Goal: Transaction & Acquisition: Purchase product/service

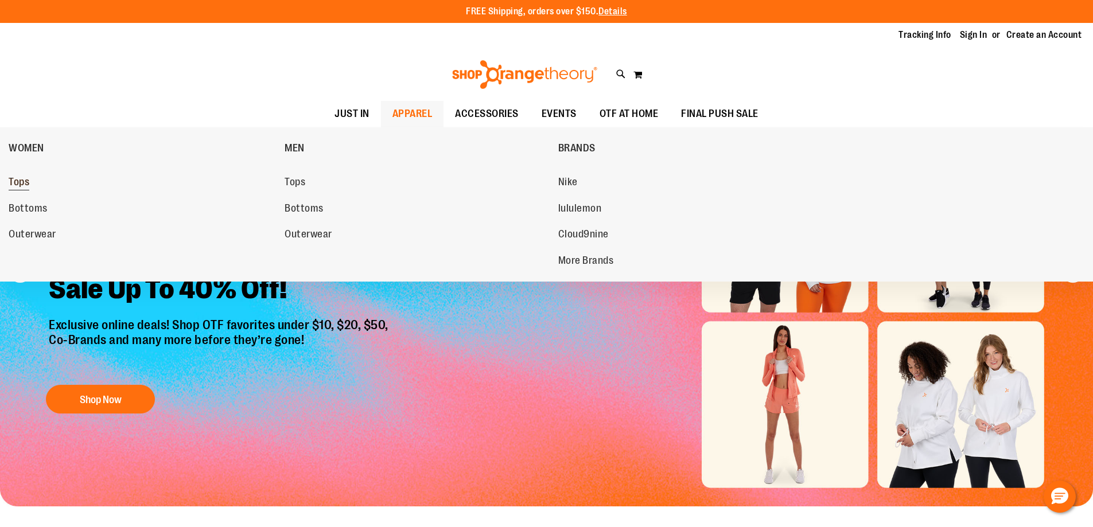
type input "**********"
click at [34, 186] on link "Tops" at bounding box center [141, 182] width 265 height 21
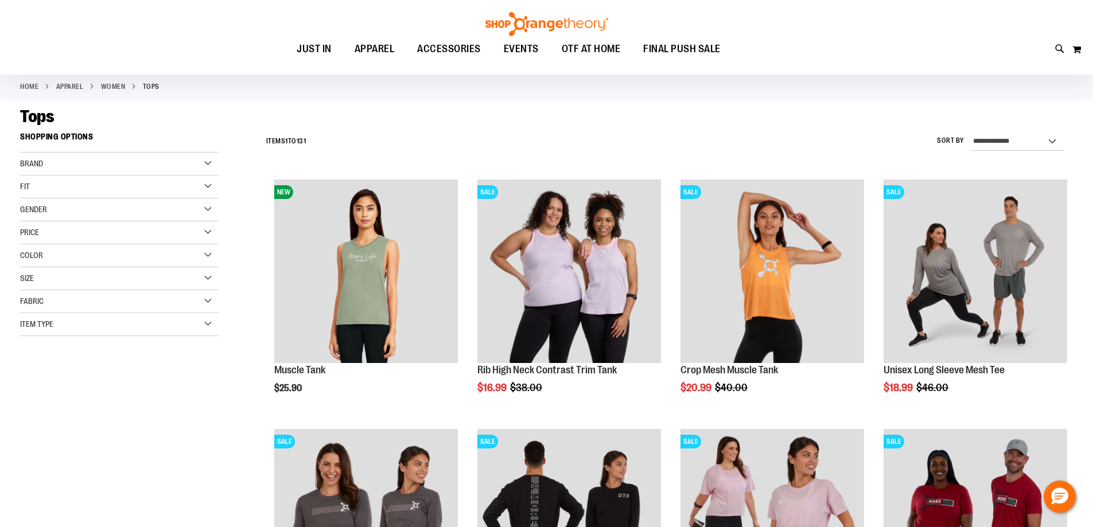
scroll to position [57, 0]
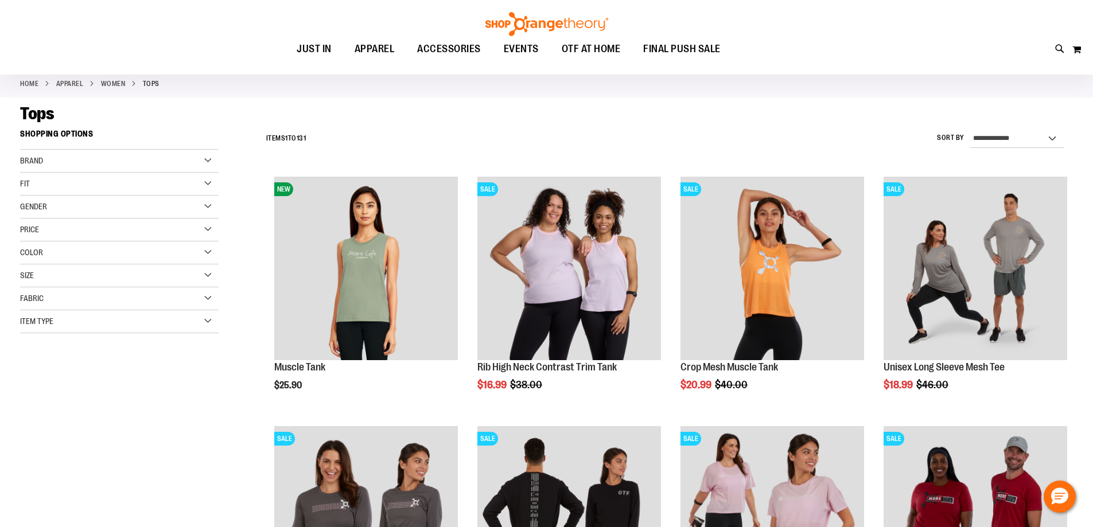
type input "**********"
click at [200, 330] on div "Item Type" at bounding box center [119, 321] width 199 height 23
click at [67, 422] on link "Sweatshirts 4 items" at bounding box center [112, 424] width 191 height 12
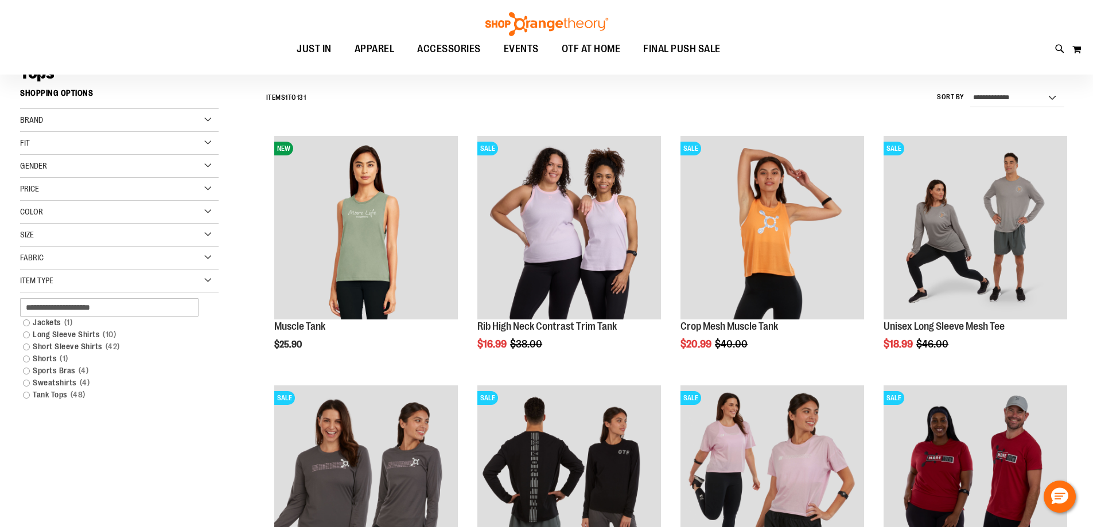
scroll to position [107, 0]
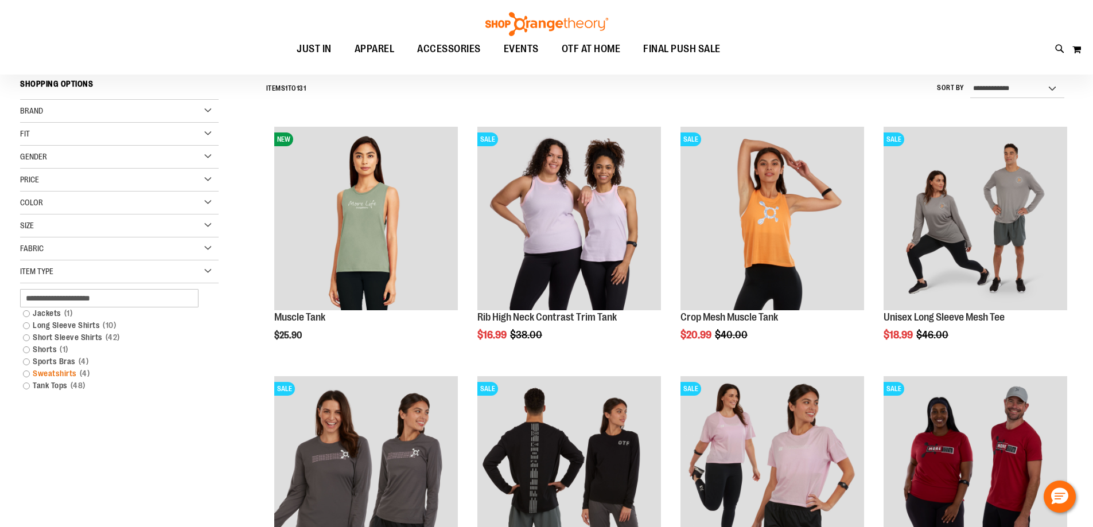
click at [27, 372] on link "Sweatshirts 4 items" at bounding box center [112, 374] width 191 height 12
click at [69, 372] on link "Sweatshirts 4 items" at bounding box center [112, 374] width 191 height 12
click at [27, 372] on link "Sweatshirts 4 items" at bounding box center [112, 374] width 191 height 12
click at [22, 372] on link "Sweatshirts 4 items" at bounding box center [112, 374] width 191 height 12
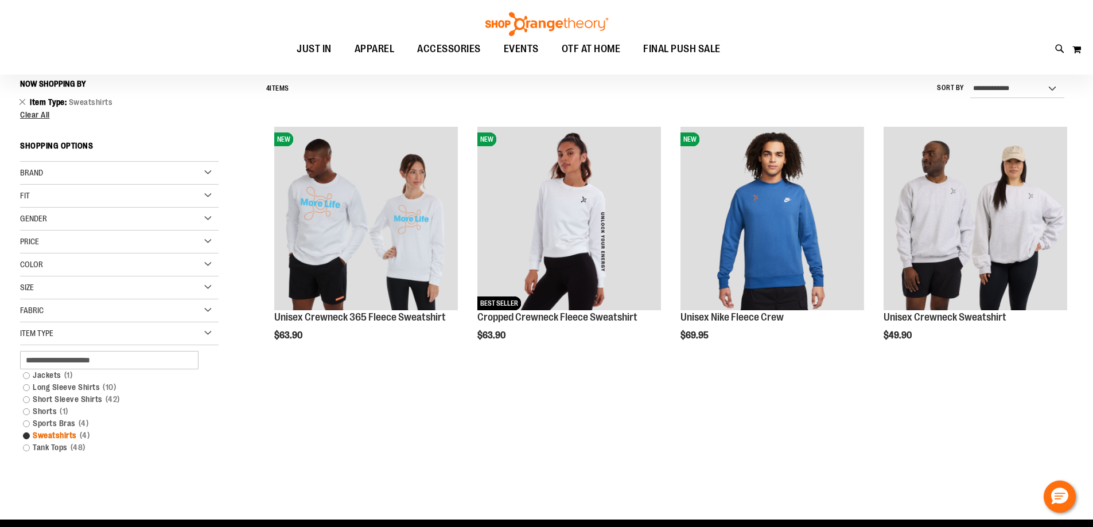
click at [24, 436] on link "Sweatshirts 4 items" at bounding box center [112, 436] width 191 height 12
click at [26, 437] on link "Sweatshirts 4 items" at bounding box center [112, 436] width 191 height 12
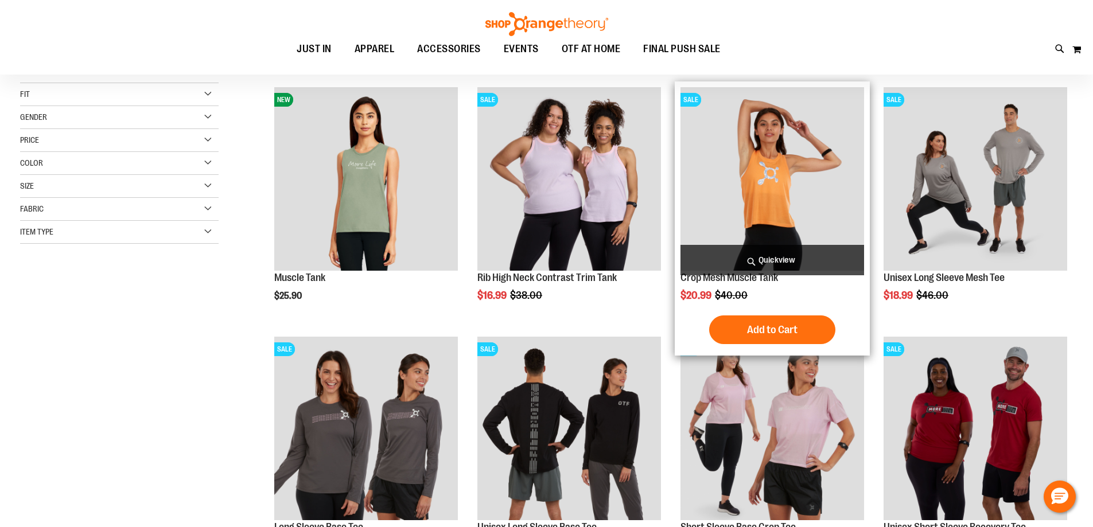
scroll to position [164, 0]
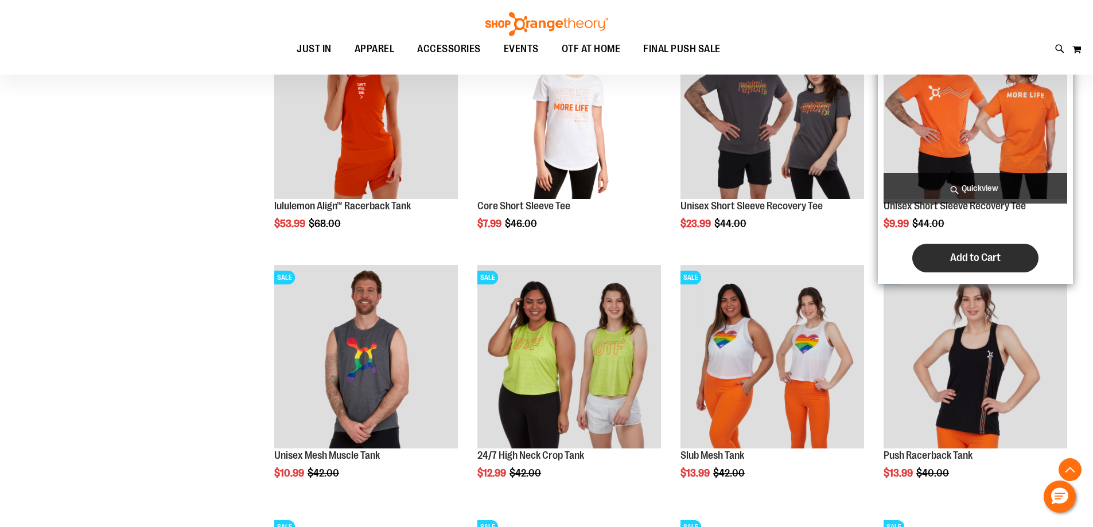
scroll to position [1082, 0]
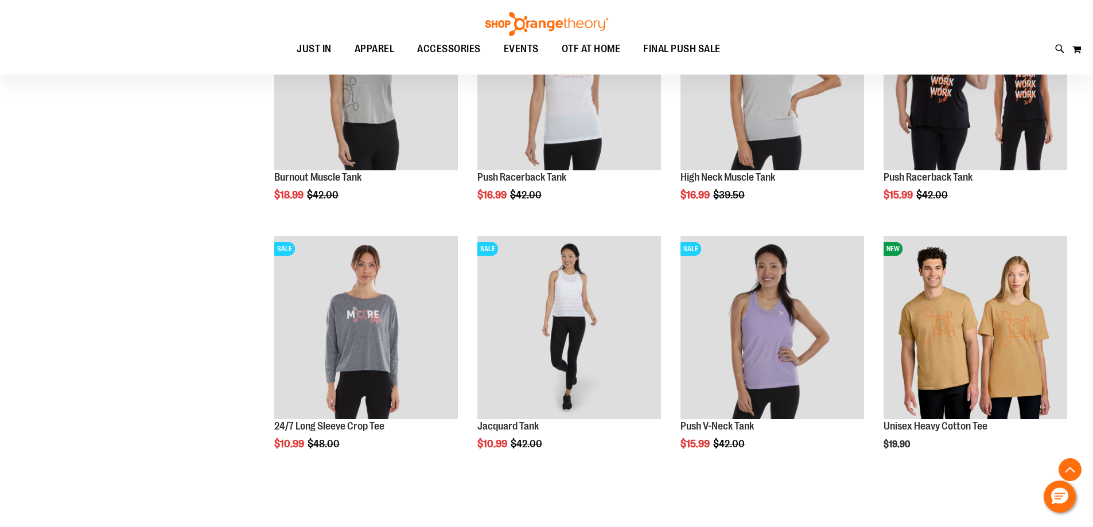
scroll to position [2058, 0]
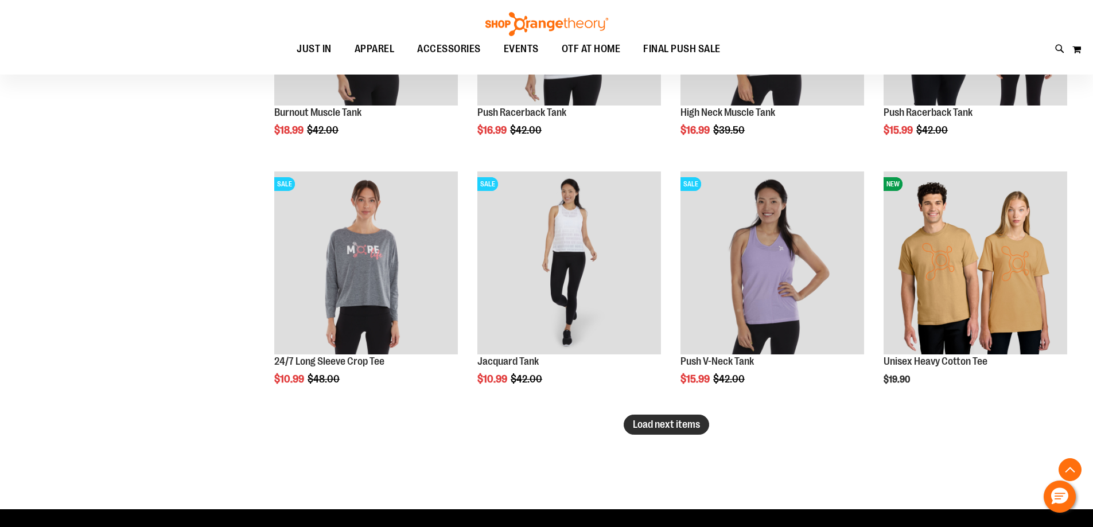
click at [677, 426] on span "Load next items" at bounding box center [666, 424] width 67 height 11
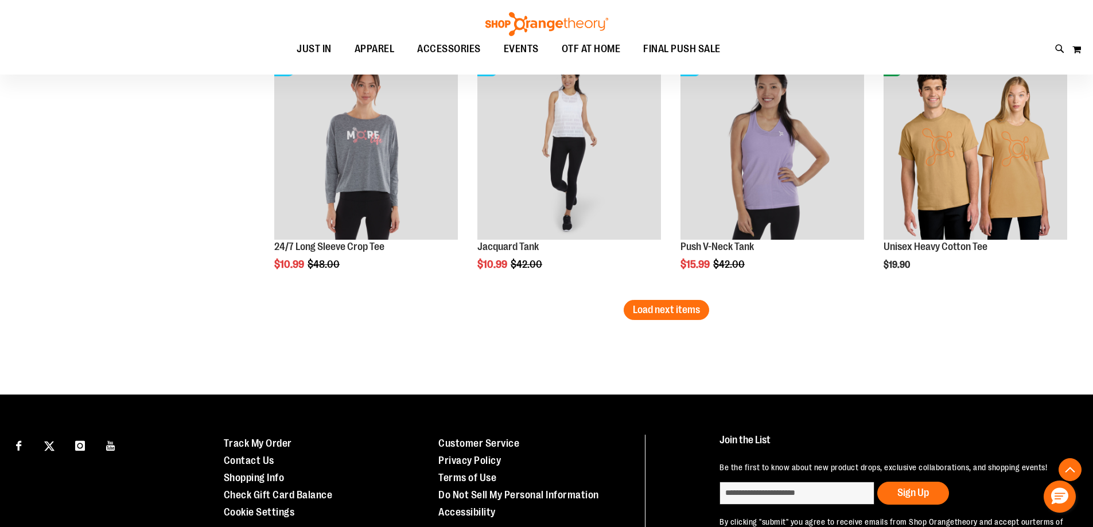
scroll to position [2255, 0]
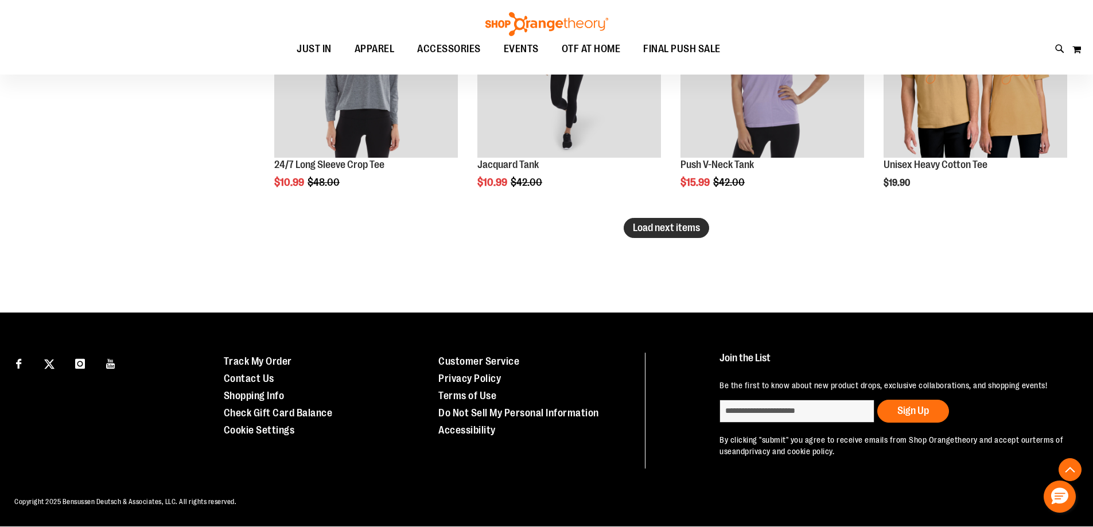
click at [695, 234] on button "Load next items" at bounding box center [667, 228] width 86 height 20
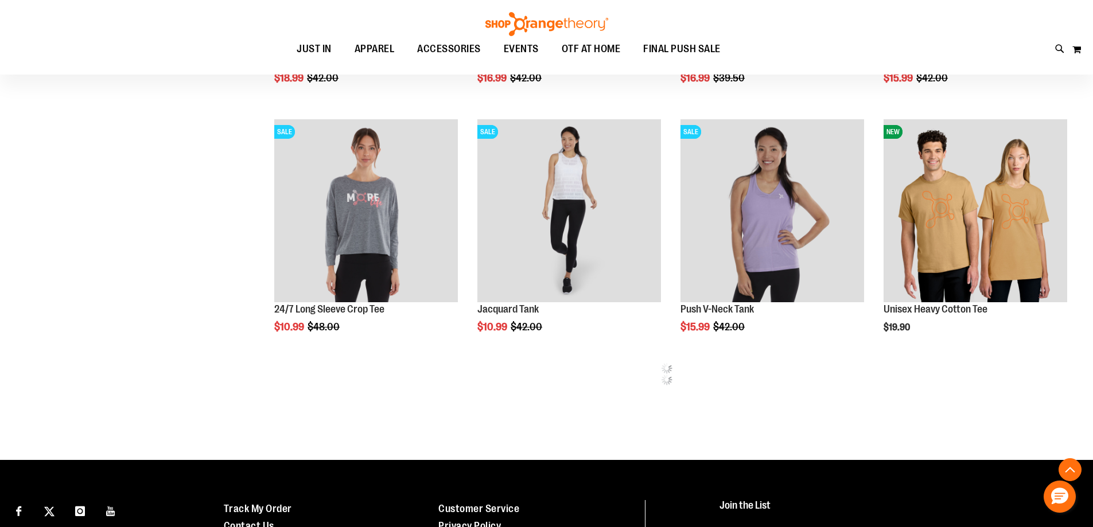
scroll to position [2025, 0]
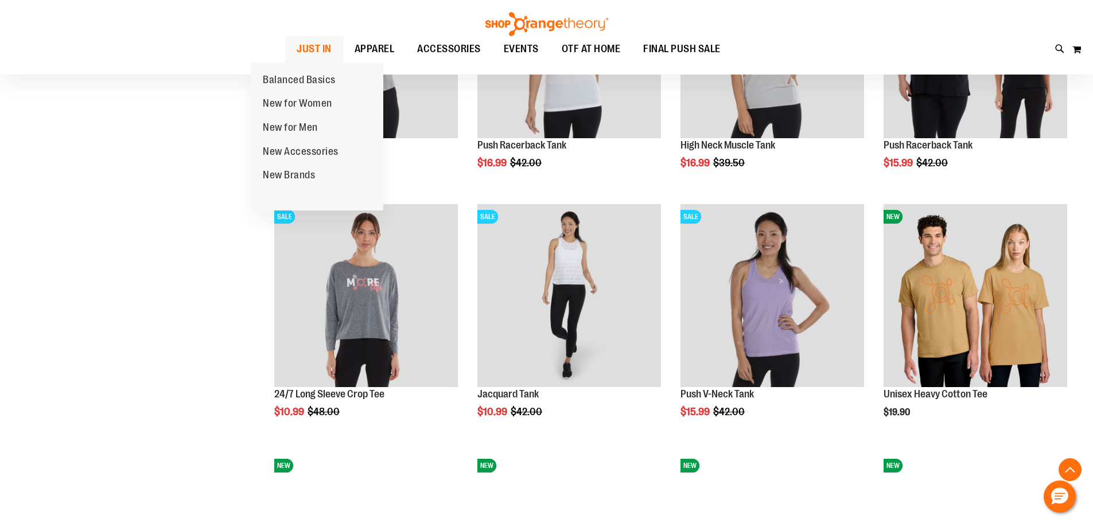
click at [297, 52] on span "JUST IN" at bounding box center [314, 49] width 35 height 26
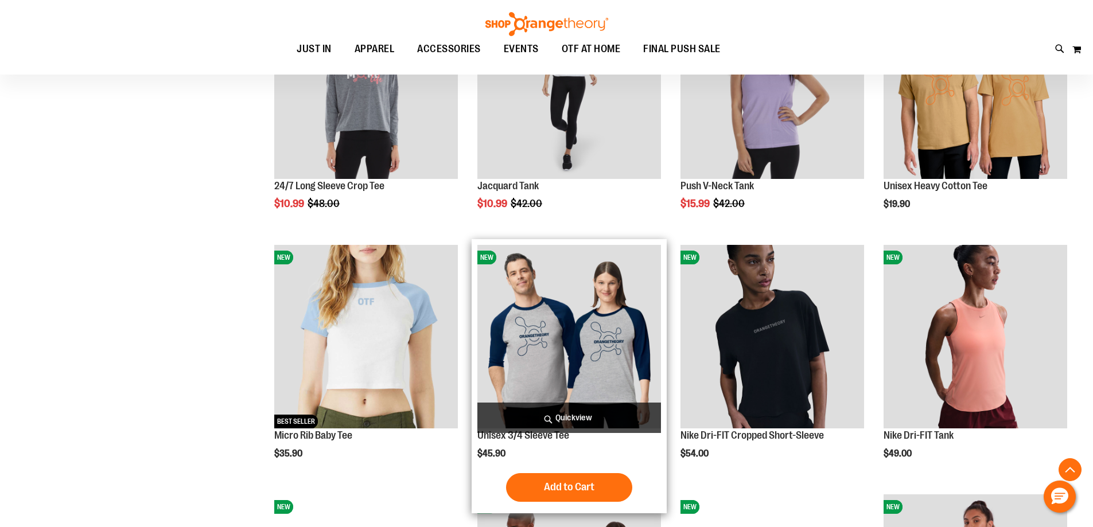
scroll to position [2312, 0]
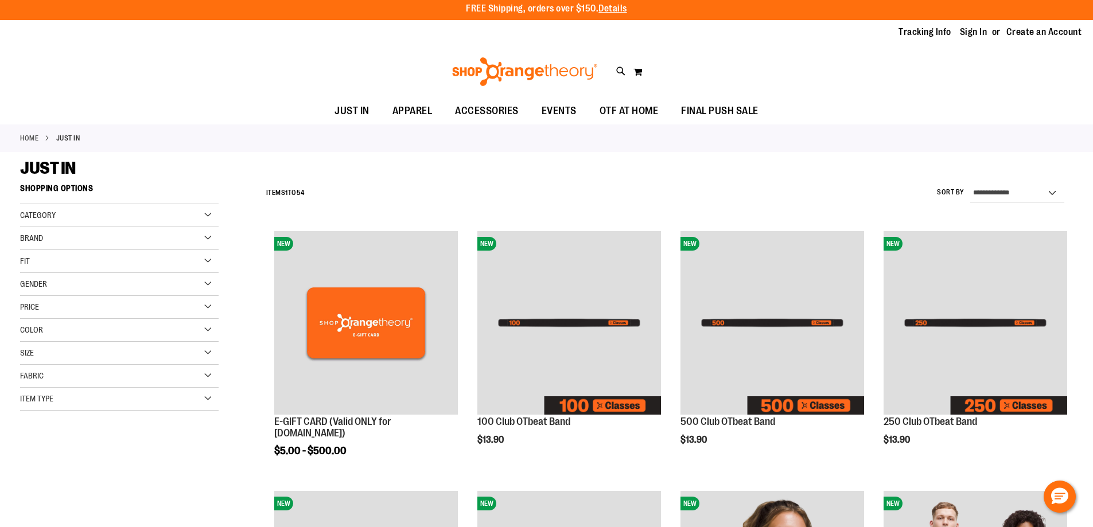
scroll to position [401, 0]
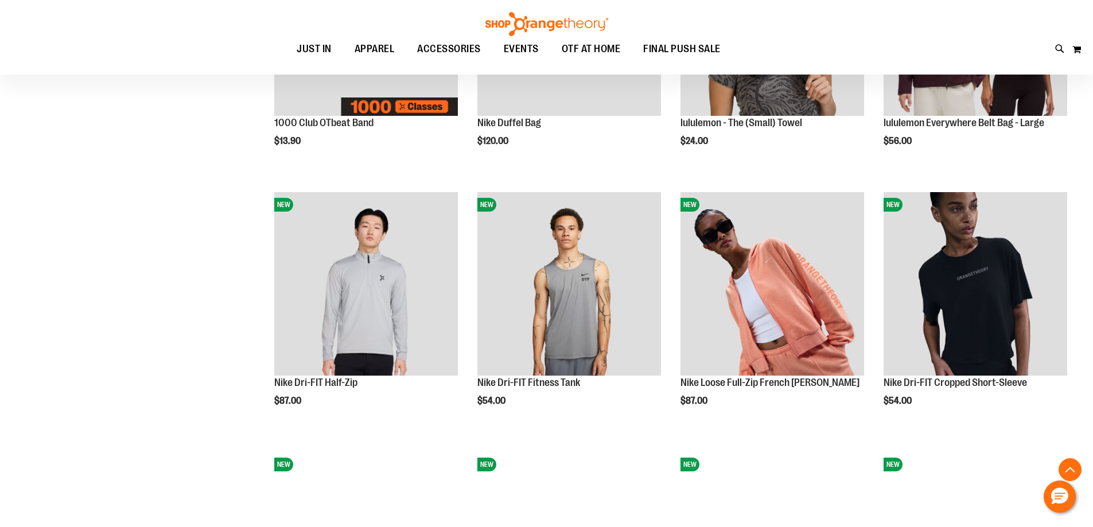
scroll to position [745, 0]
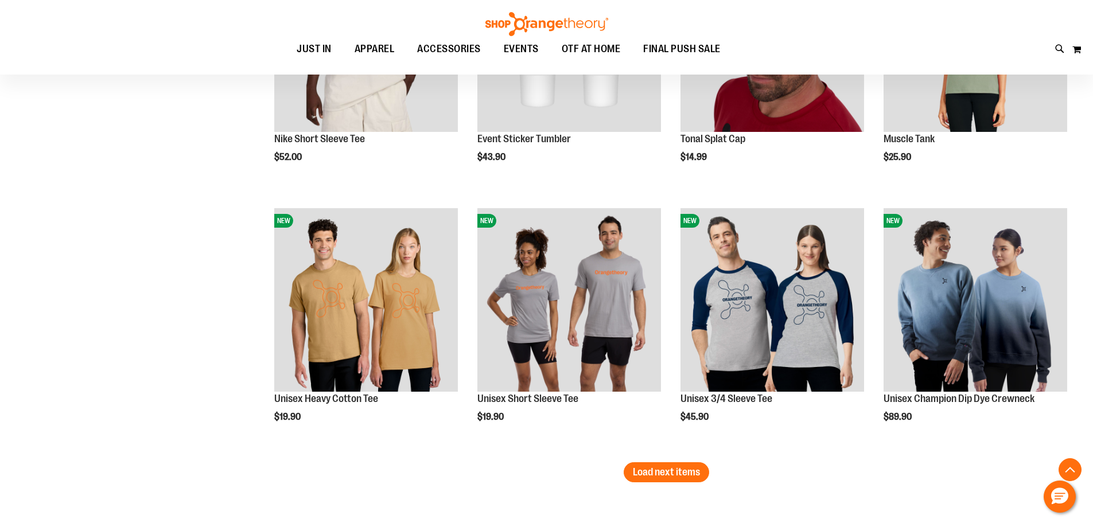
scroll to position [2123, 0]
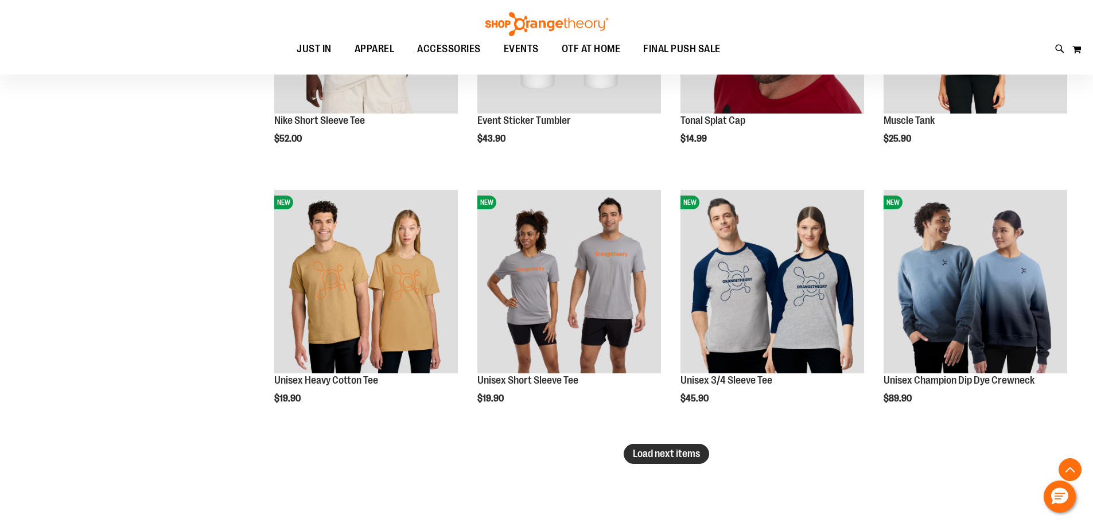
type input "**********"
click at [664, 453] on span "Load next items" at bounding box center [666, 453] width 67 height 11
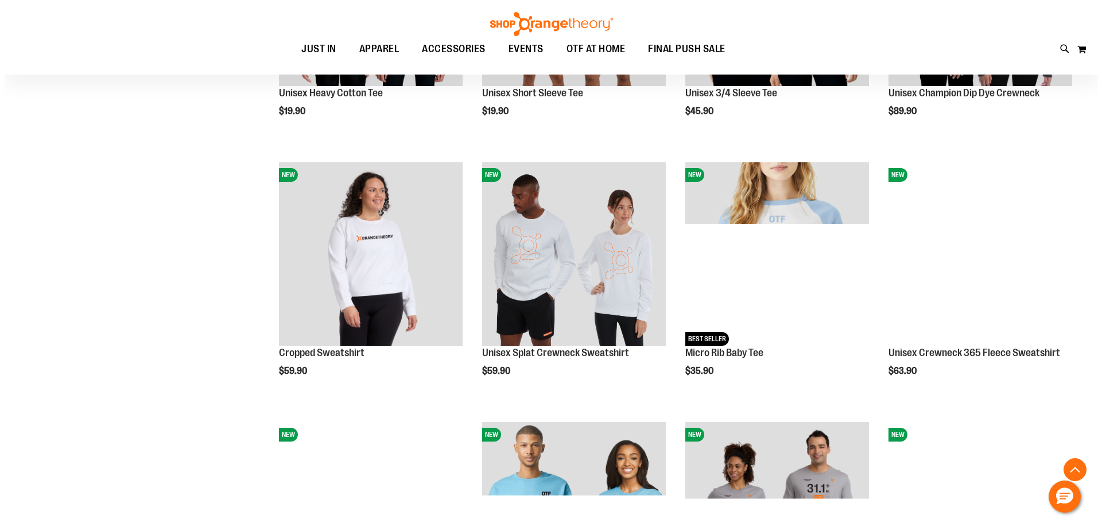
scroll to position [2410, 0]
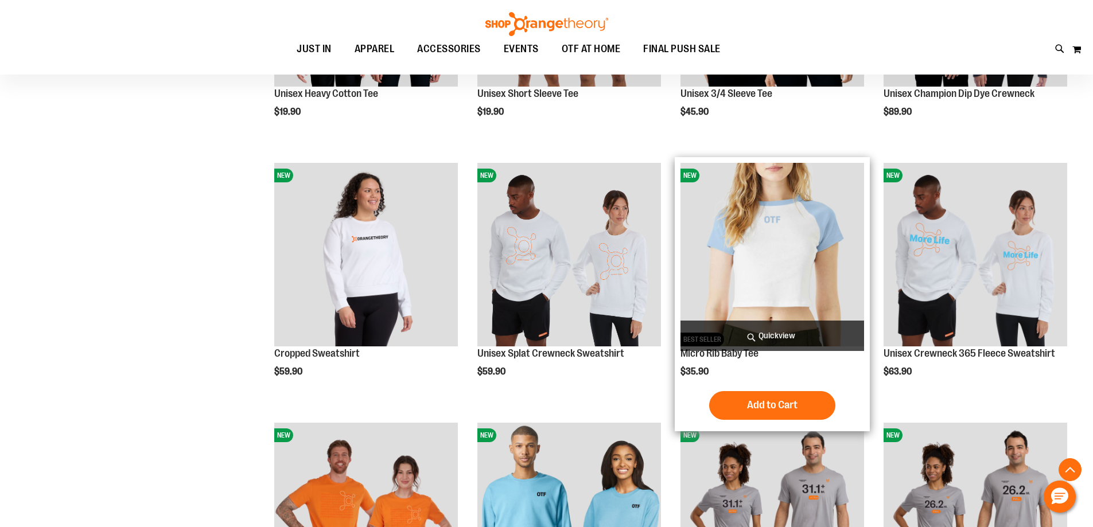
click at [767, 343] on span "Quickview" at bounding box center [773, 336] width 184 height 30
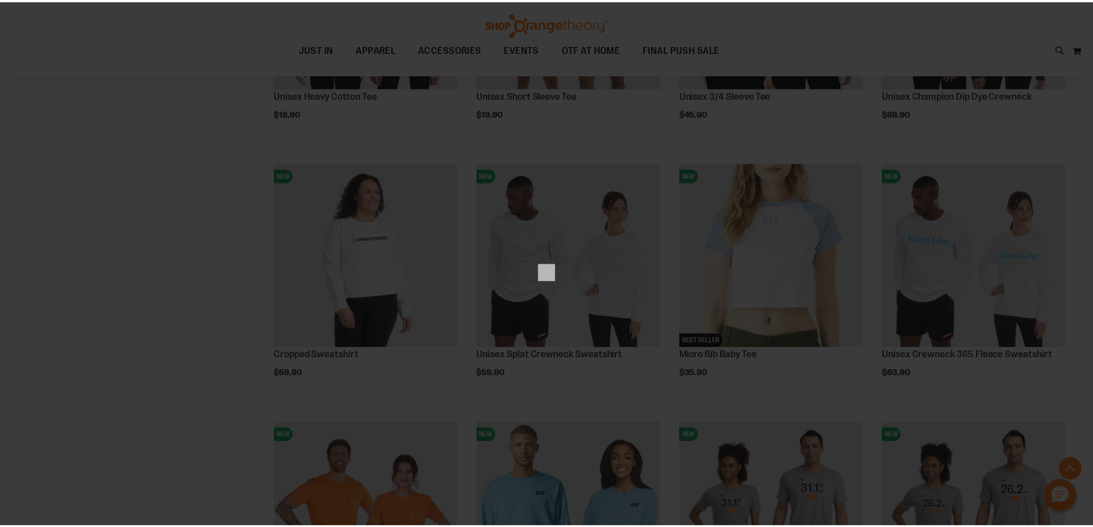
scroll to position [0, 0]
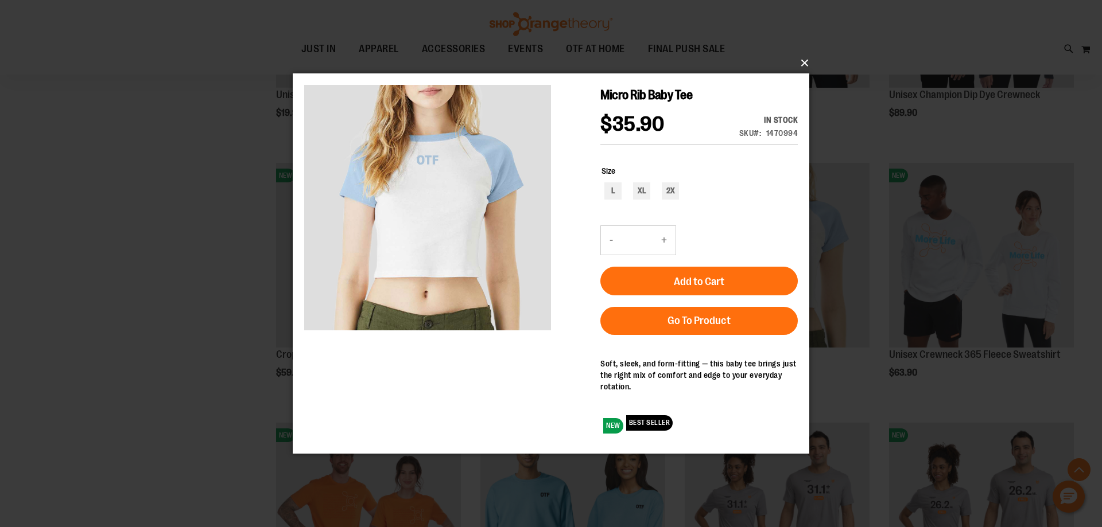
click at [799, 65] on button "×" at bounding box center [554, 62] width 516 height 25
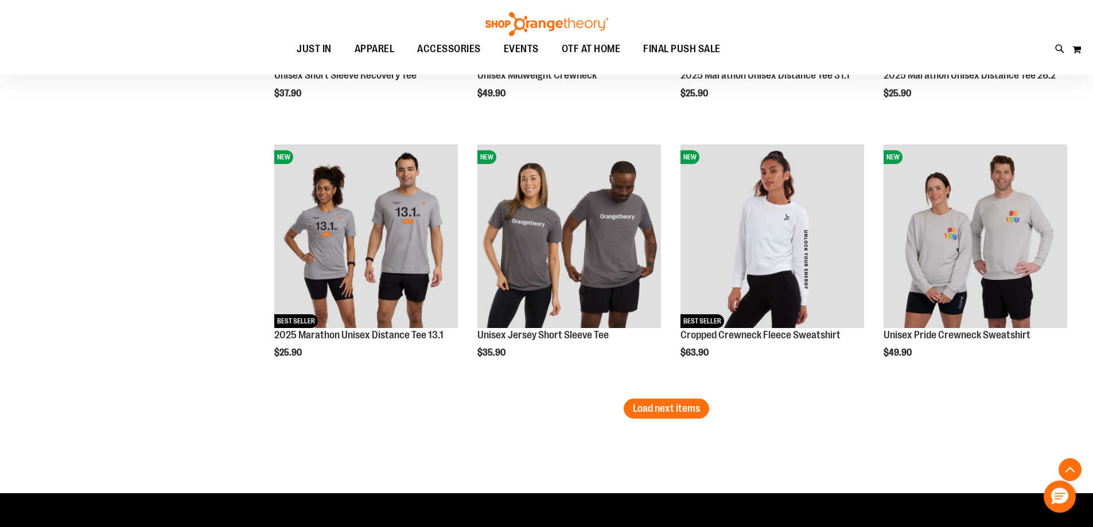
scroll to position [3098, 0]
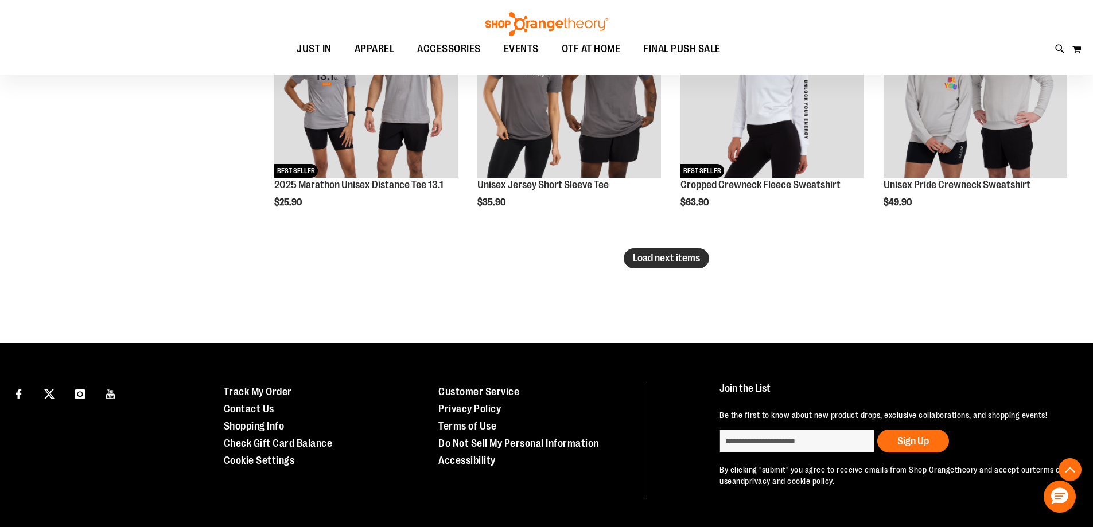
click at [667, 262] on span "Load next items" at bounding box center [666, 257] width 67 height 11
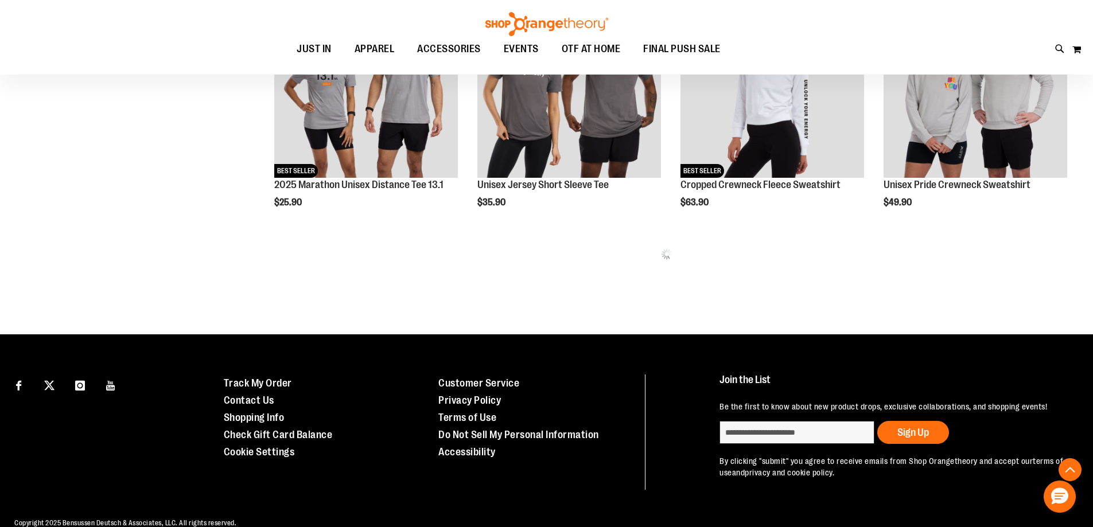
scroll to position [2926, 0]
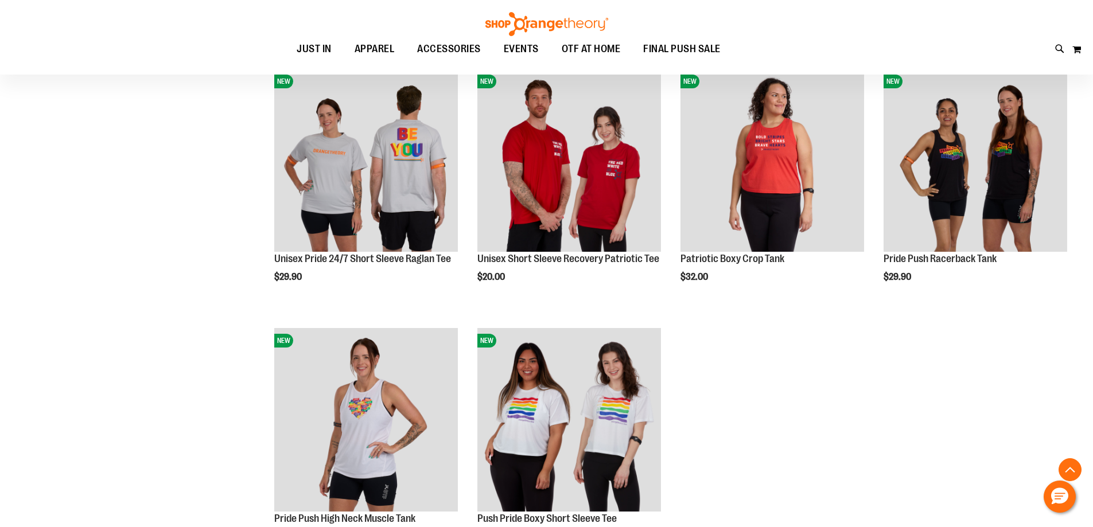
scroll to position [2939, 0]
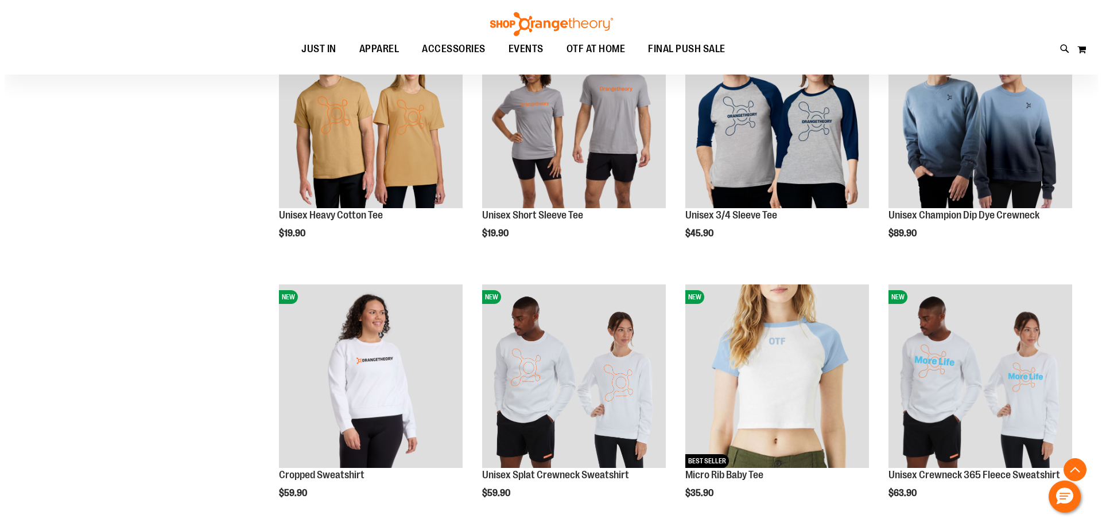
scroll to position [2308, 0]
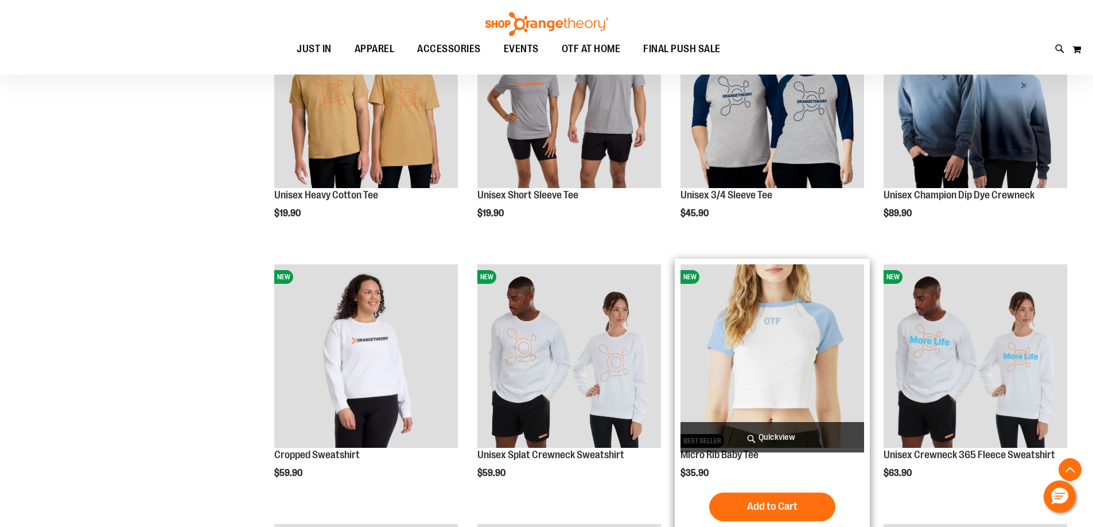
click at [759, 434] on span "Quickview" at bounding box center [773, 437] width 184 height 30
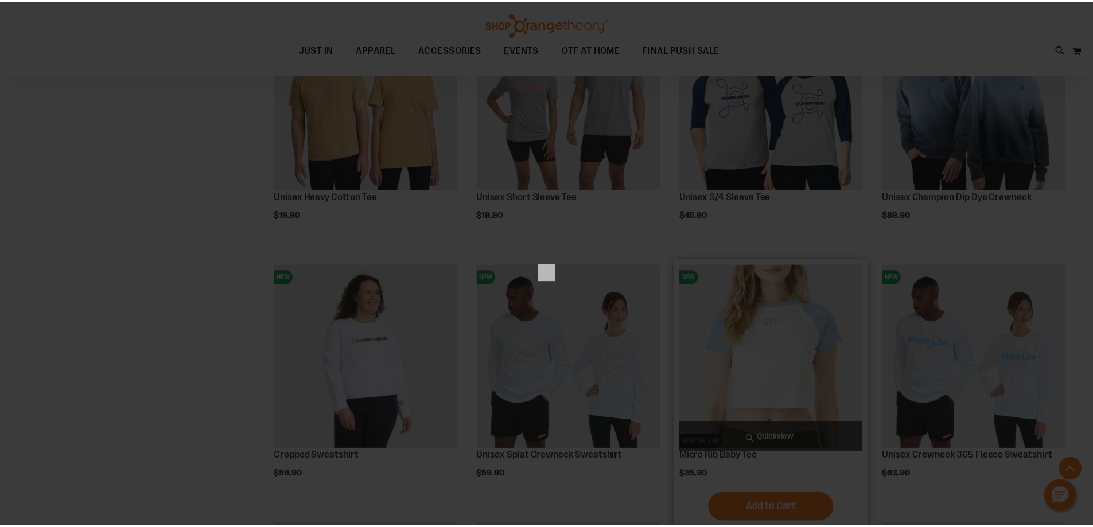
scroll to position [0, 0]
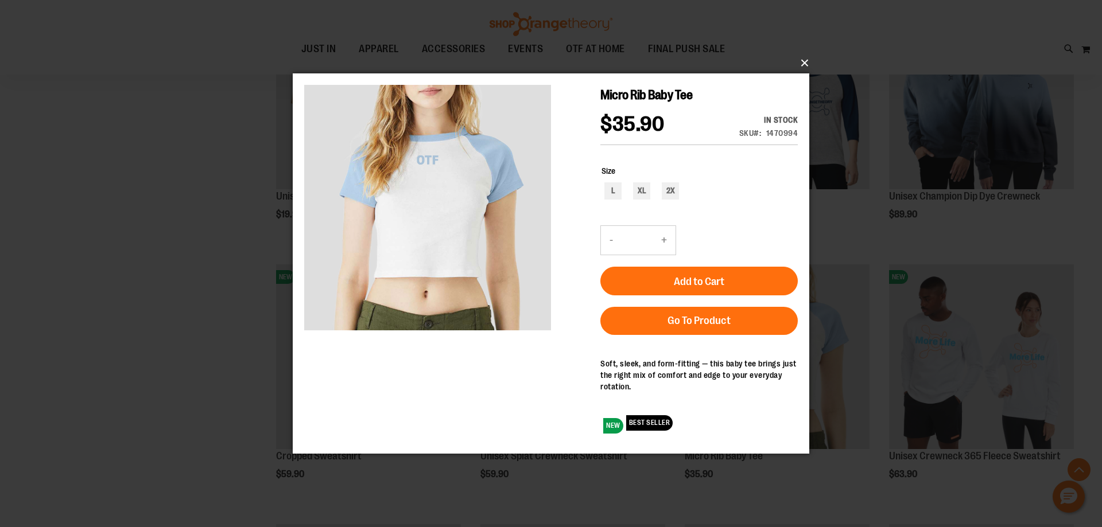
click at [802, 62] on button "×" at bounding box center [554, 62] width 516 height 25
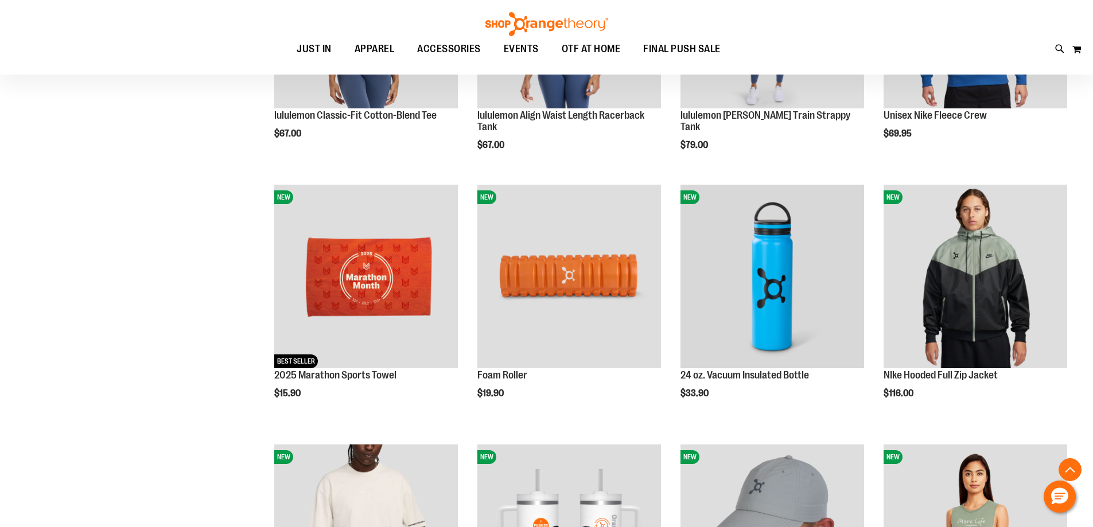
scroll to position [1447, 0]
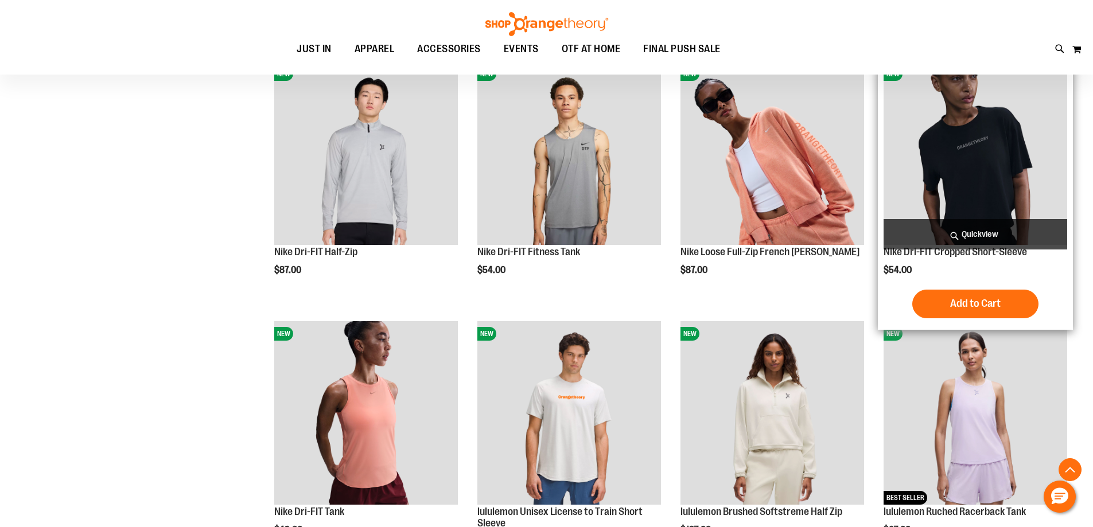
scroll to position [586, 0]
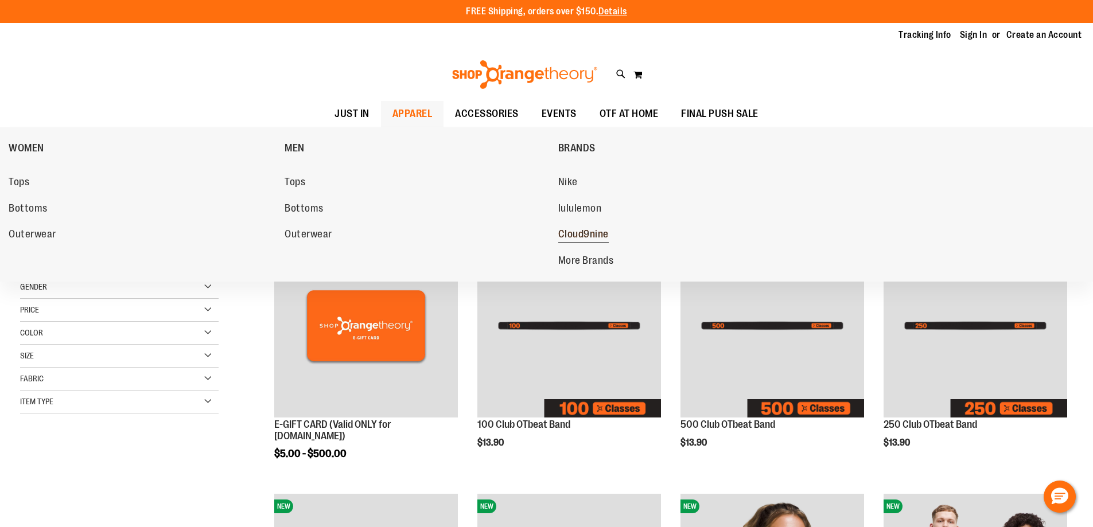
click at [574, 232] on span "Cloud9nine" at bounding box center [583, 235] width 50 height 14
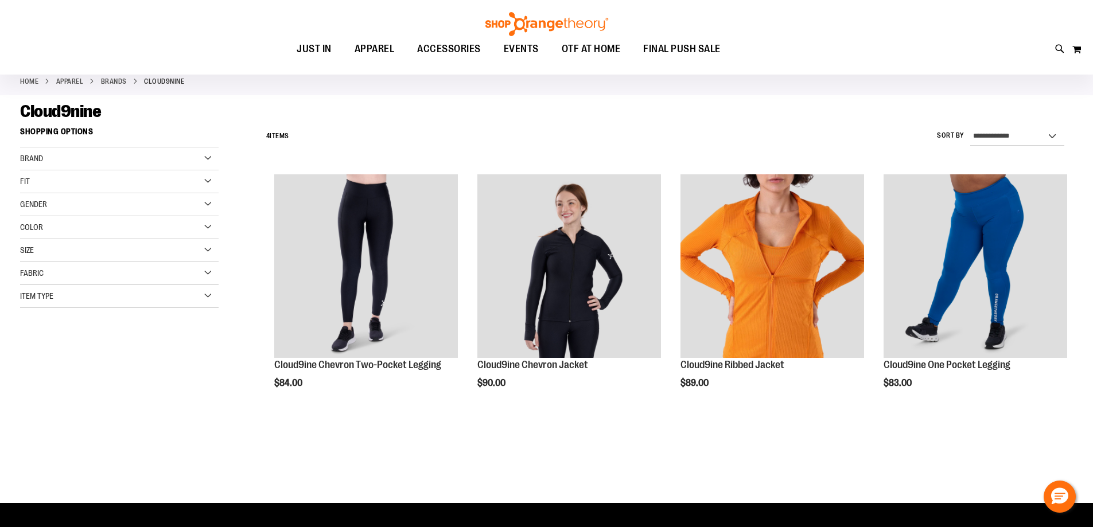
scroll to position [172, 0]
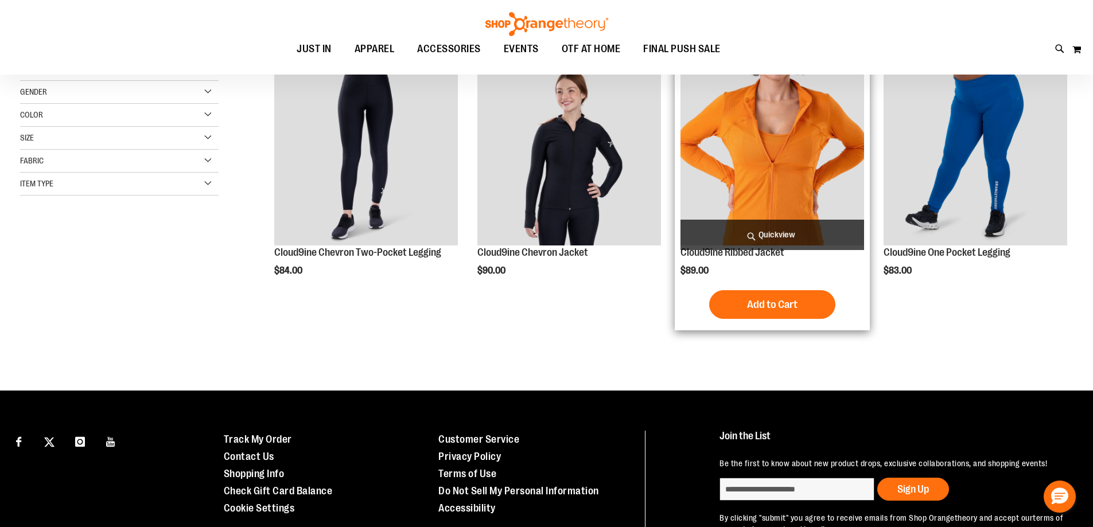
type input "**********"
click at [801, 177] on img "product" at bounding box center [773, 154] width 184 height 184
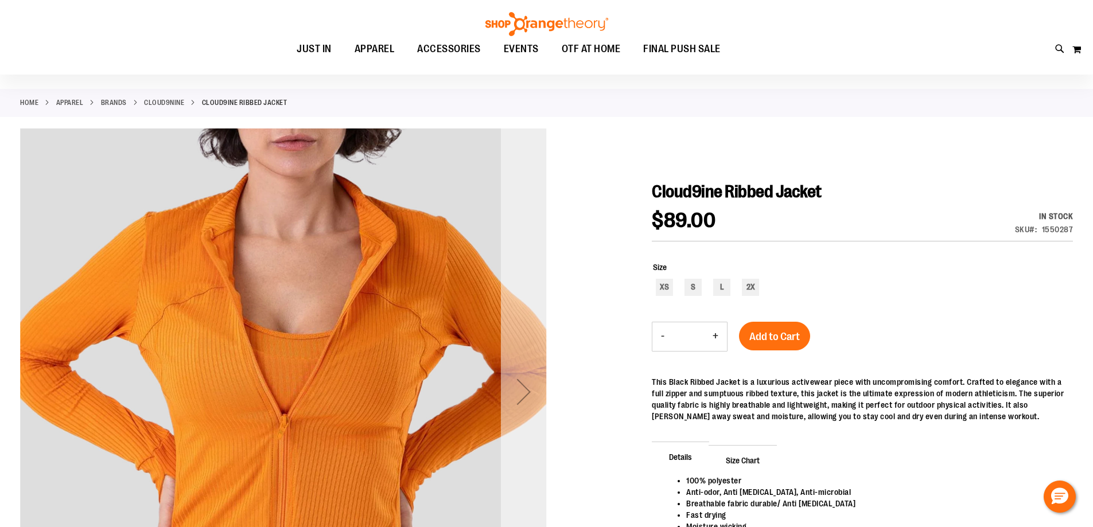
scroll to position [229, 0]
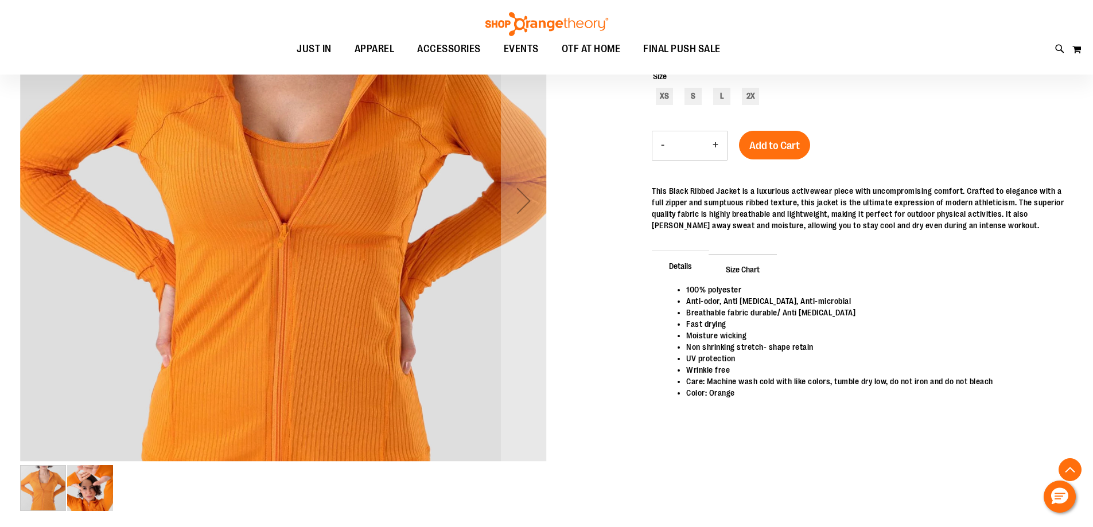
type input "**********"
click at [98, 480] on img "image 2 of 2" at bounding box center [90, 488] width 46 height 46
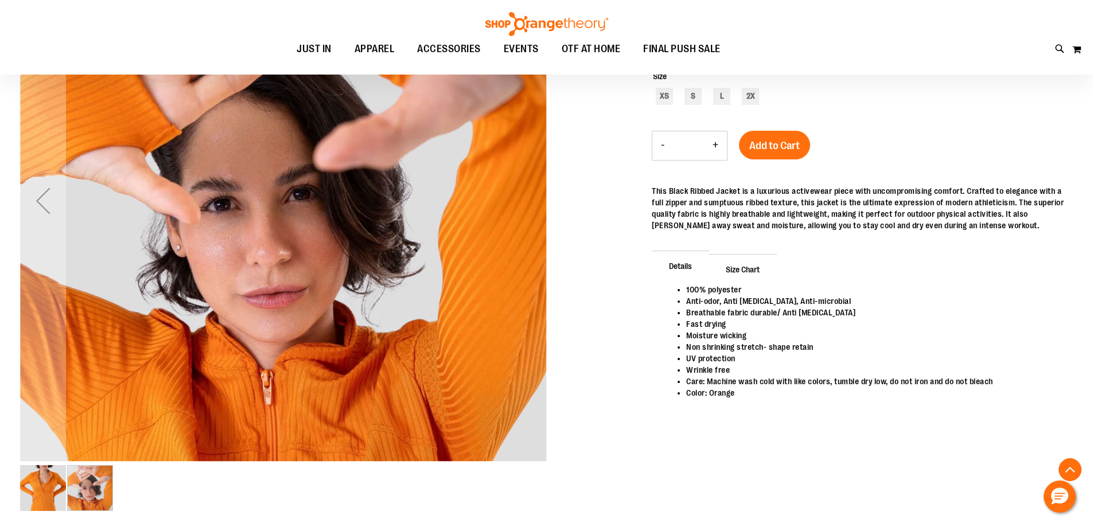
click at [32, 476] on img "image 1 of 2" at bounding box center [43, 488] width 46 height 46
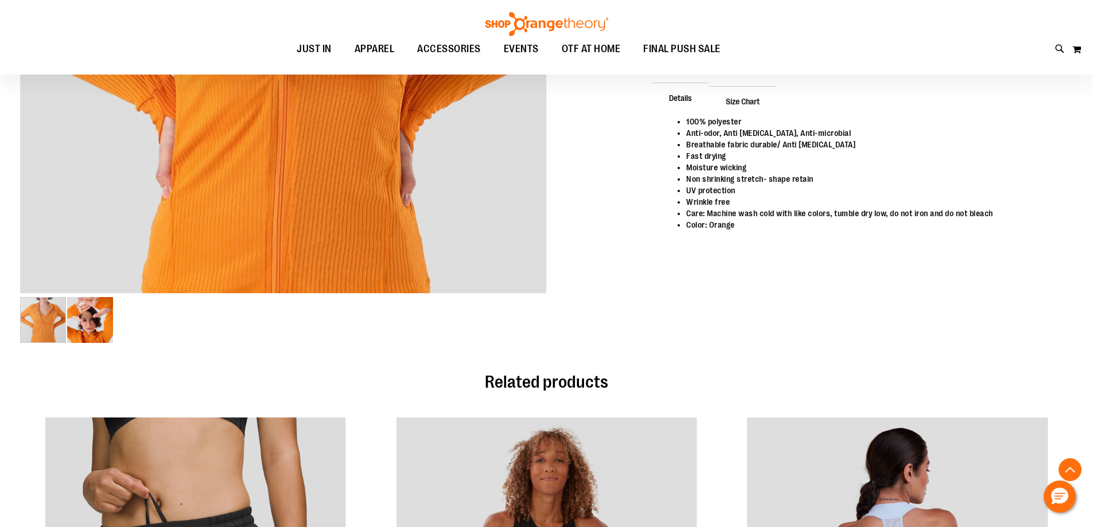
scroll to position [459, 0]
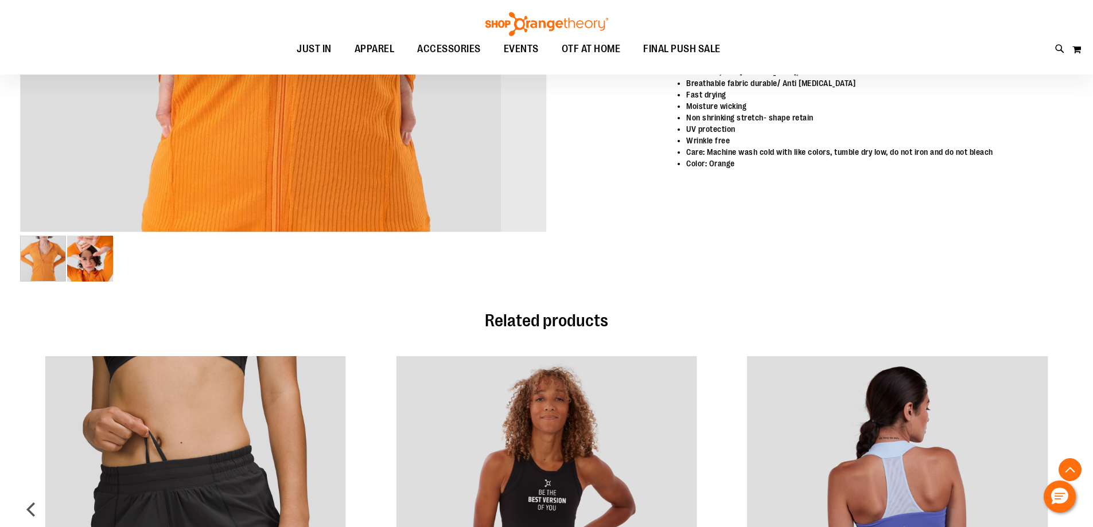
click at [94, 259] on img "image 2 of 2" at bounding box center [90, 259] width 46 height 46
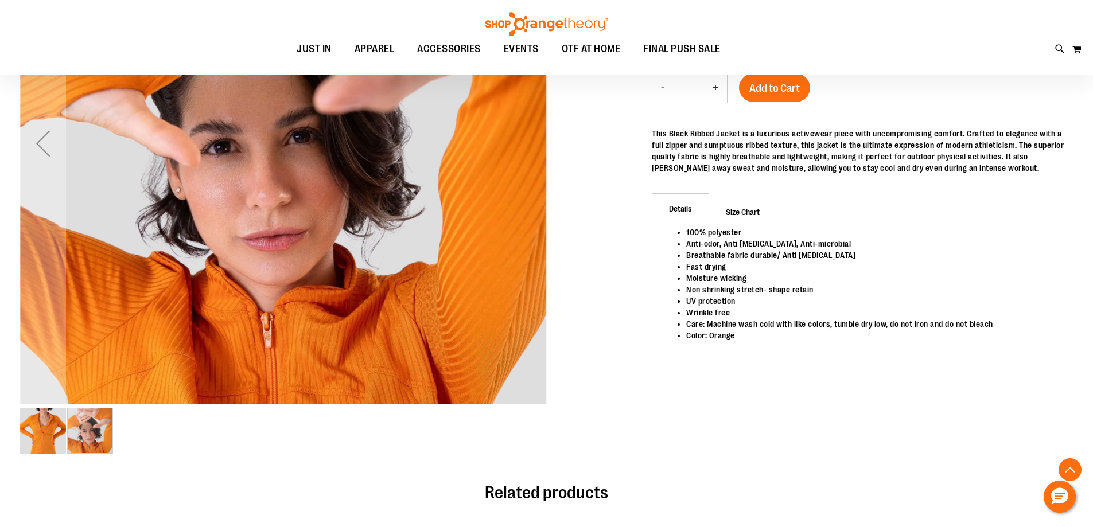
scroll to position [57, 0]
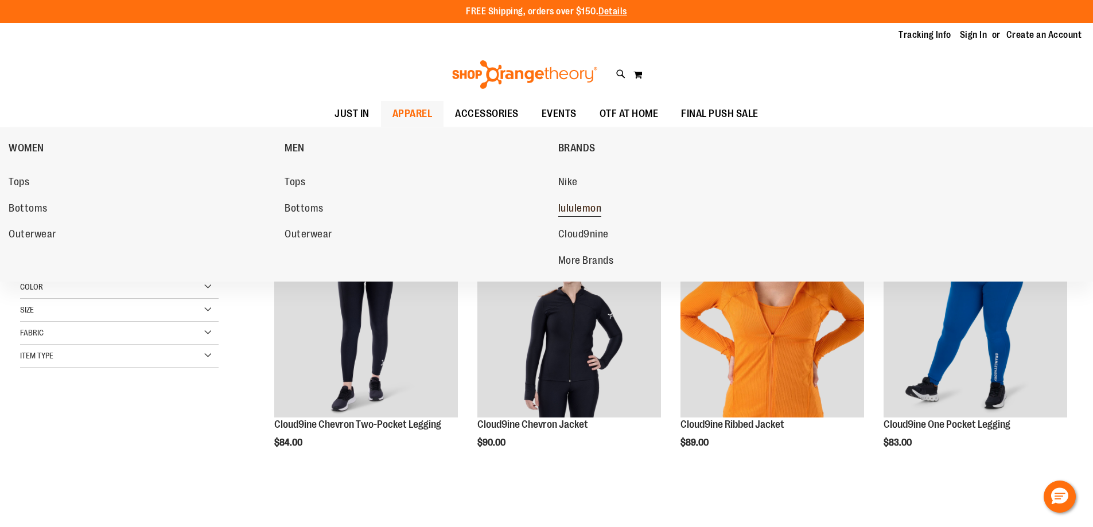
type input "**********"
click at [575, 206] on span "lululemon" at bounding box center [580, 210] width 44 height 14
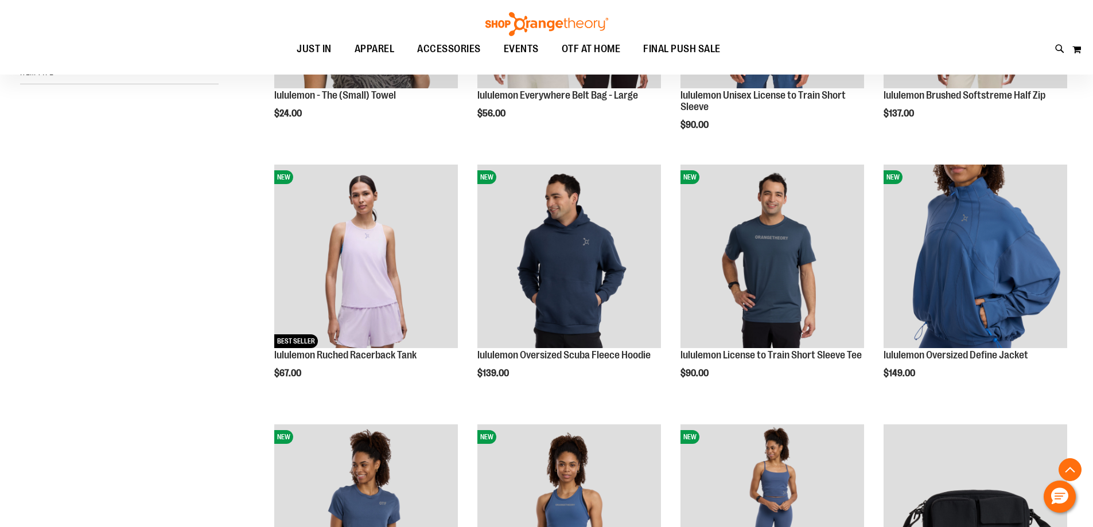
scroll to position [344, 0]
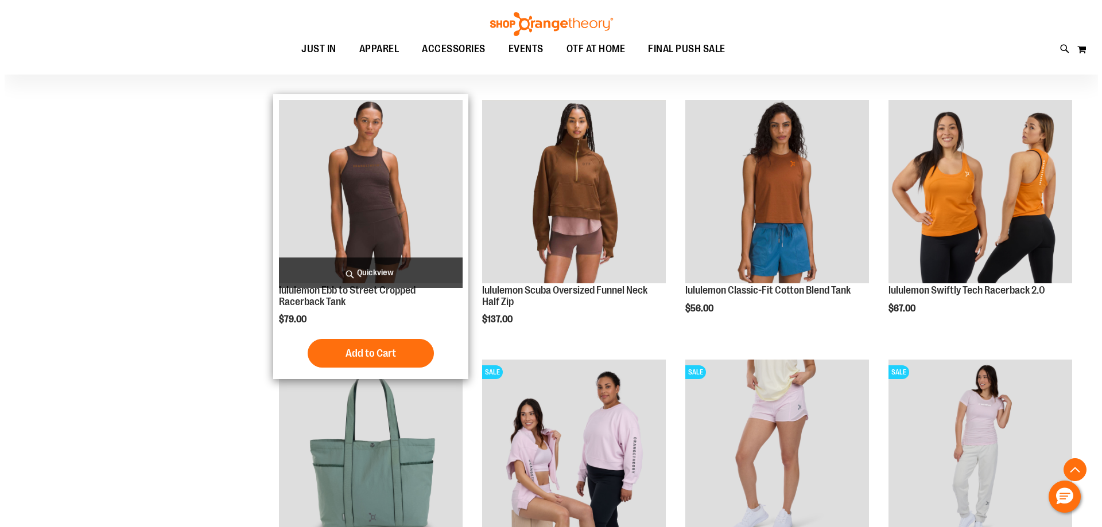
scroll to position [860, 0]
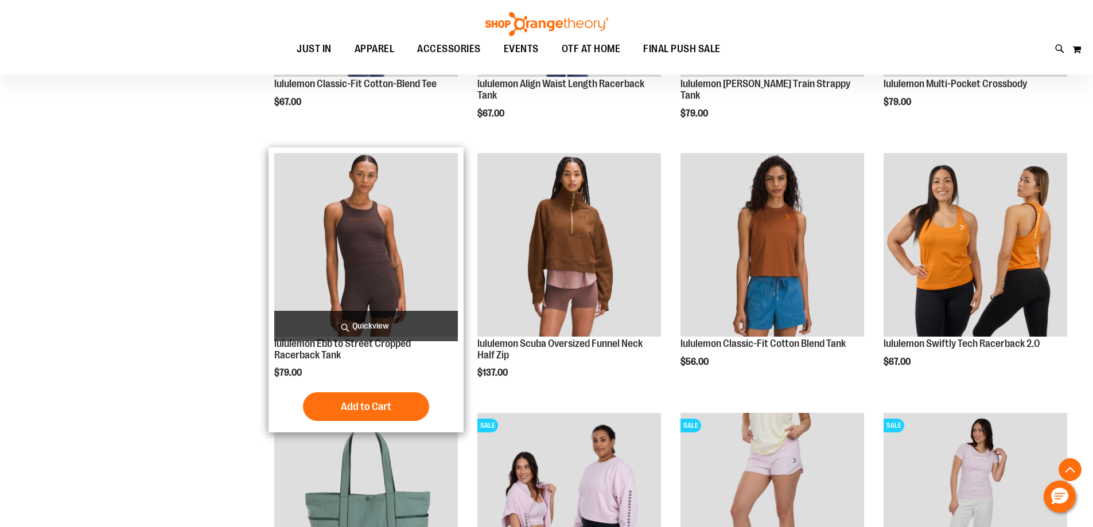
type input "**********"
click at [376, 313] on span "Quickview" at bounding box center [366, 326] width 184 height 30
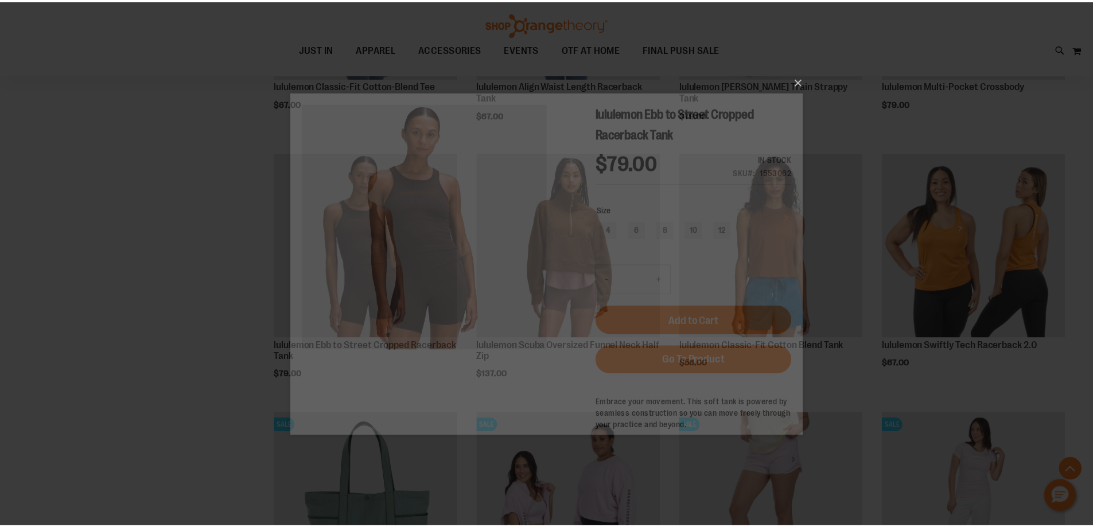
scroll to position [0, 0]
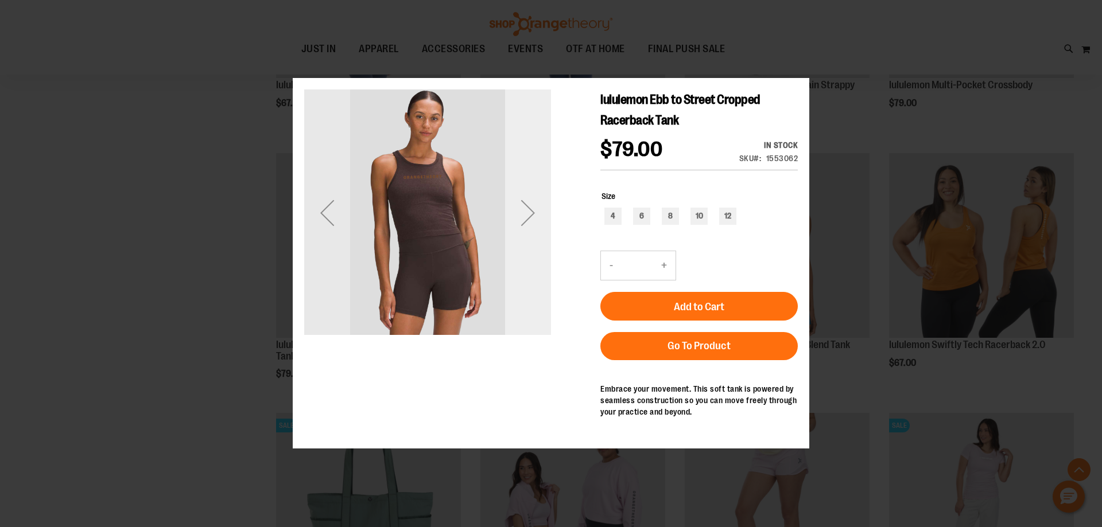
click at [522, 216] on div "Next" at bounding box center [528, 213] width 46 height 46
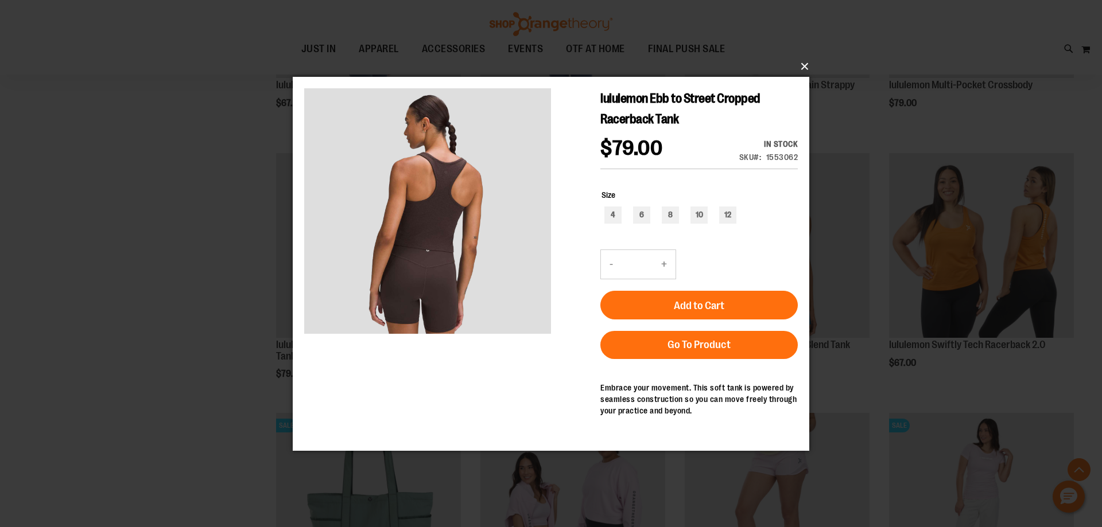
click at [802, 65] on button "×" at bounding box center [554, 66] width 516 height 25
